Goal: Transaction & Acquisition: Purchase product/service

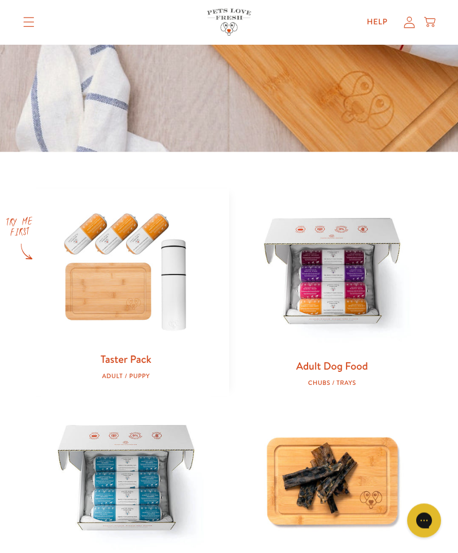
scroll to position [330, 0]
click at [133, 359] on link "Taster Pack" at bounding box center [126, 358] width 51 height 15
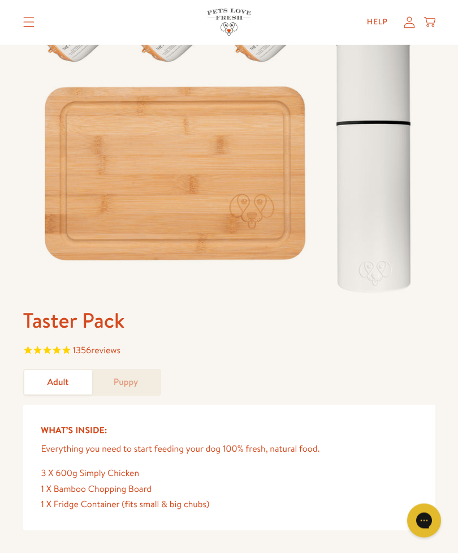
scroll to position [160, 0]
click at [59, 382] on link "Adult" at bounding box center [58, 381] width 68 height 24
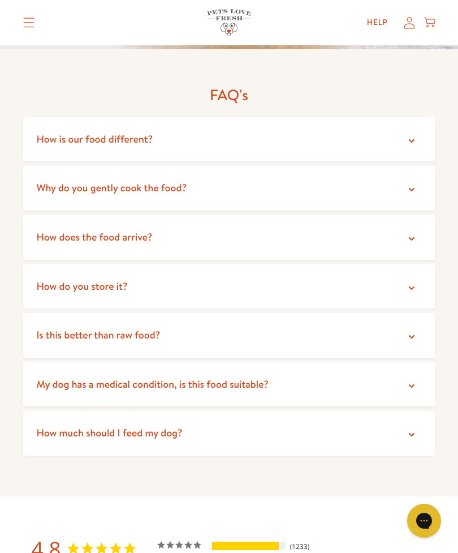
scroll to position [2377, 0]
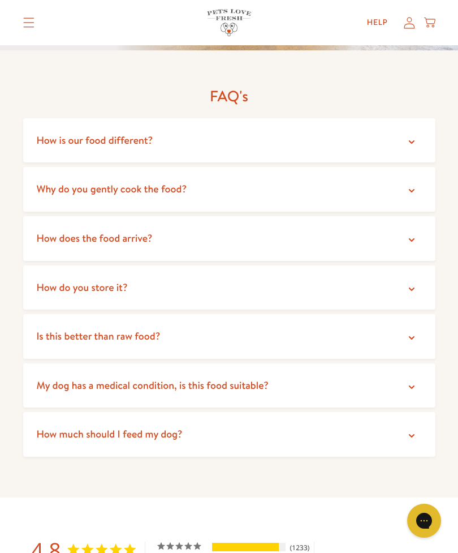
click at [413, 267] on summary "How do you store it?" at bounding box center [229, 287] width 412 height 45
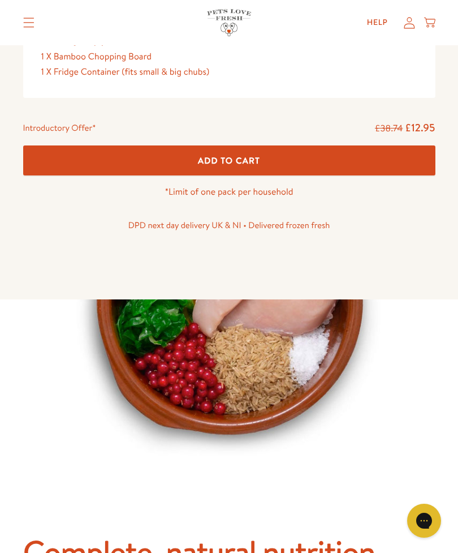
scroll to position [571, 0]
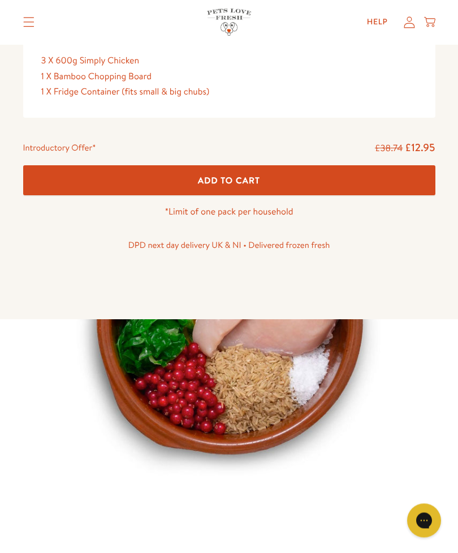
click at [33, 26] on icon "Translation missing: en.sections.header.menu" at bounding box center [28, 23] width 11 height 10
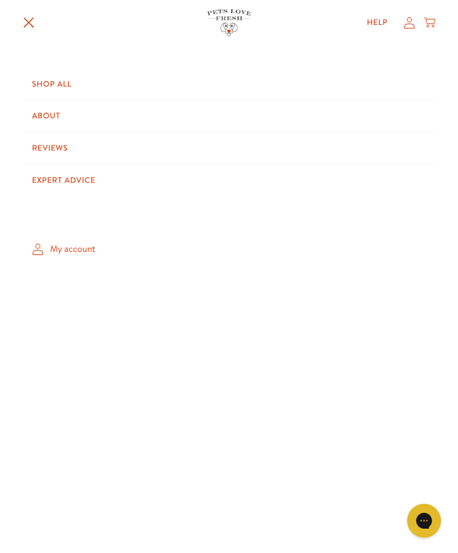
click at [59, 82] on link "Shop All" at bounding box center [229, 84] width 412 height 32
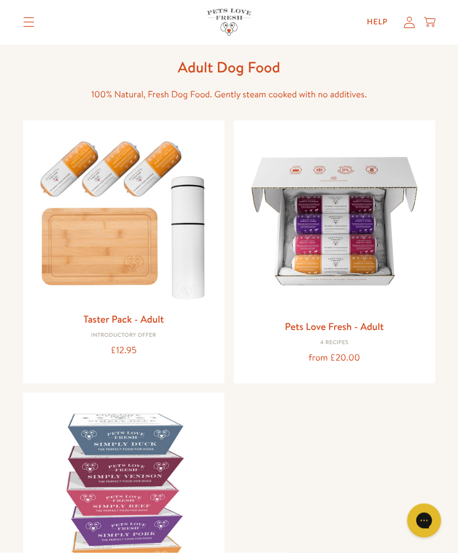
scroll to position [49, 0]
click at [342, 239] on img at bounding box center [335, 221] width 184 height 184
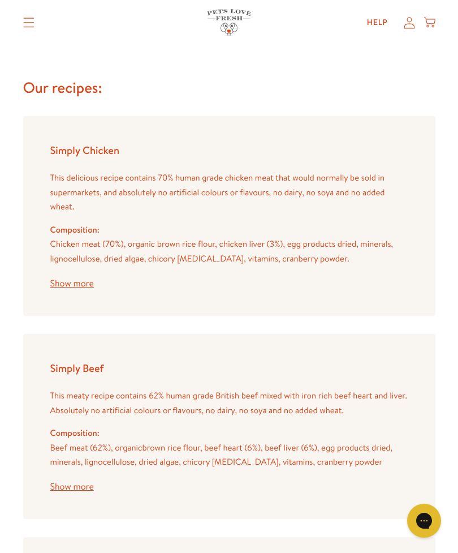
scroll to position [1777, 0]
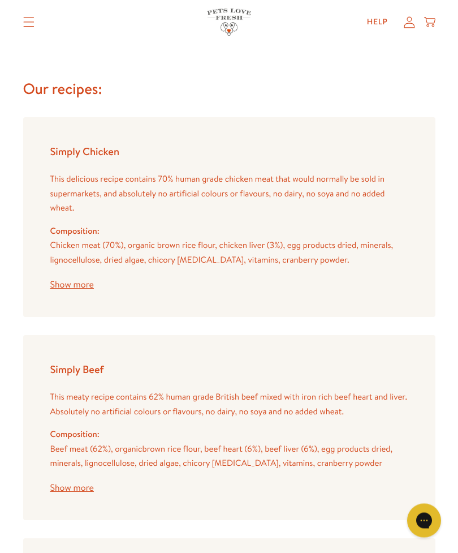
click at [82, 484] on button "Show more" at bounding box center [72, 488] width 44 height 9
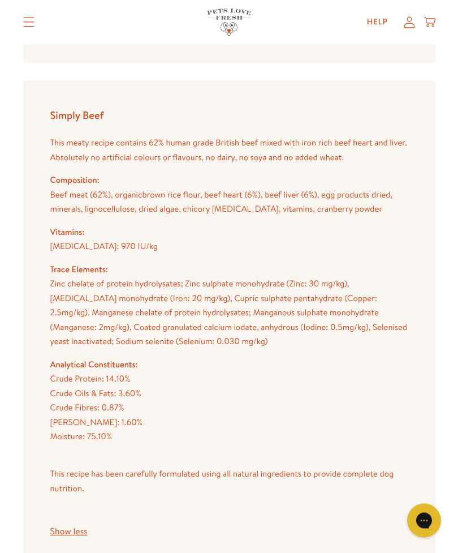
scroll to position [2032, 0]
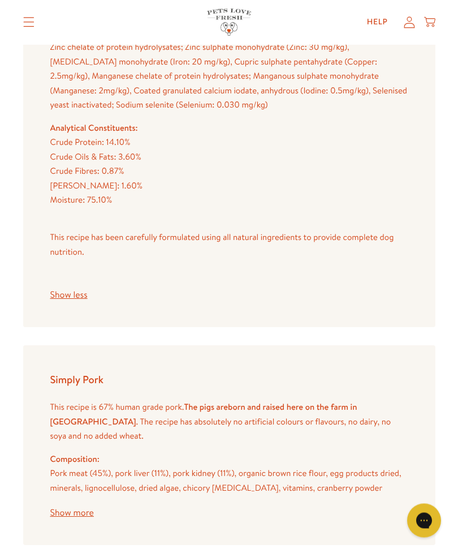
click at [81, 509] on button "Show more" at bounding box center [72, 513] width 44 height 9
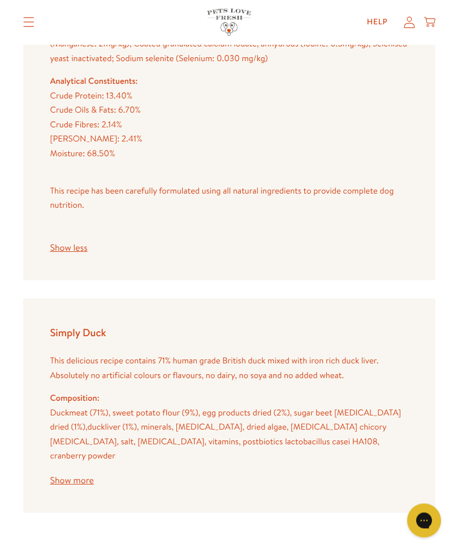
scroll to position [2830, 0]
click at [84, 476] on button "Show more" at bounding box center [72, 480] width 44 height 9
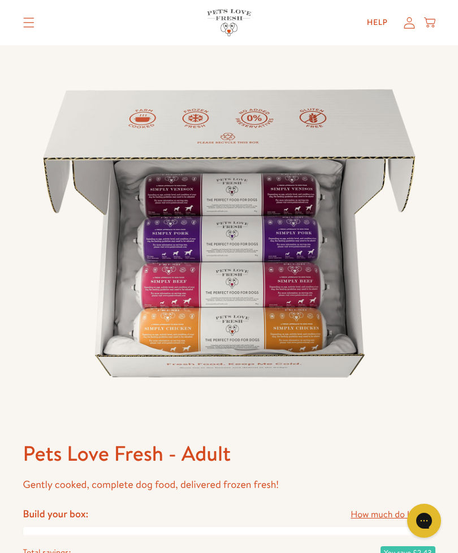
scroll to position [0, 0]
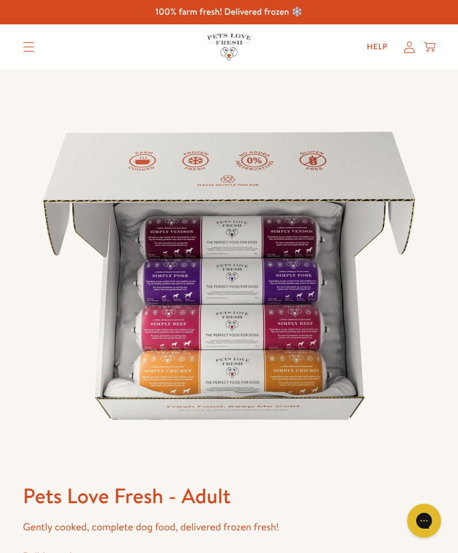
click at [30, 48] on icon "Translation missing: en.sections.header.menu" at bounding box center [28, 47] width 11 height 10
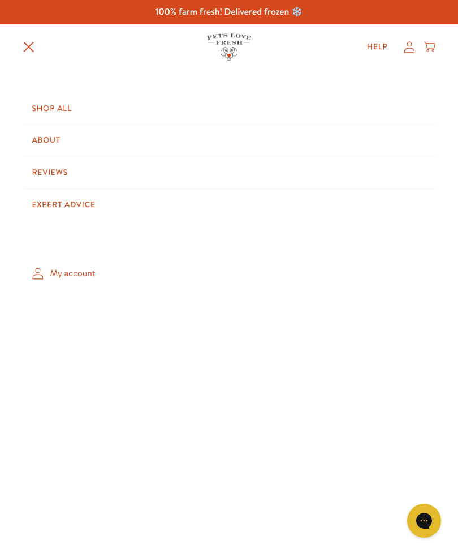
click at [60, 111] on link "Shop All" at bounding box center [229, 109] width 412 height 32
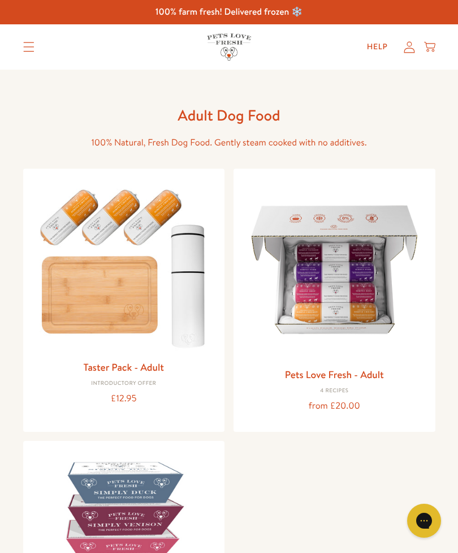
click at [121, 293] on img at bounding box center [124, 266] width 184 height 177
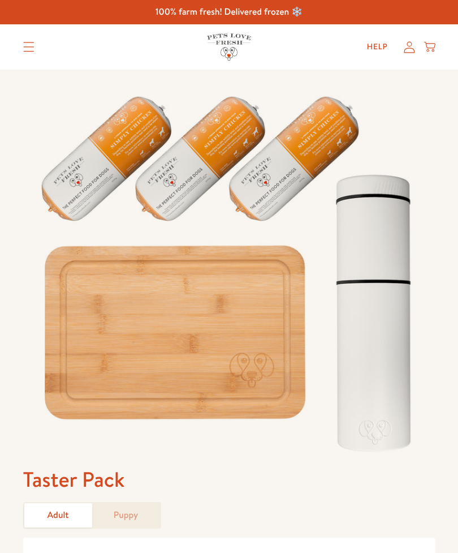
scroll to position [58, 0]
